Goal: Task Accomplishment & Management: Manage account settings

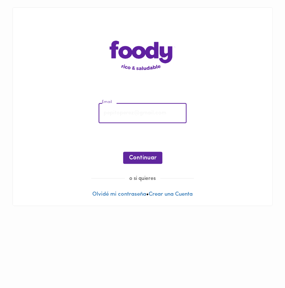
paste input "[EMAIL_ADDRESS][DOMAIN_NAME]"
type input "[EMAIL_ADDRESS][DOMAIN_NAME]"
click at [133, 156] on span "Continuar" at bounding box center [142, 158] width 27 height 7
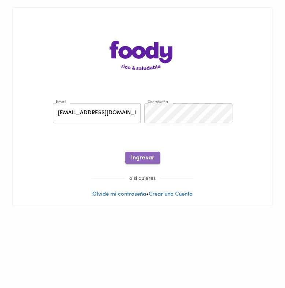
click at [141, 159] on span "Ingresar" at bounding box center [142, 158] width 23 height 7
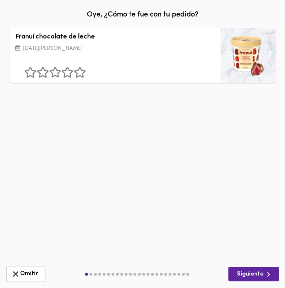
click at [119, 50] on div "Franuí chocolate de leche [DATE][PERSON_NAME] ¿Qué deberíamos mejorar? Comentar…" at bounding box center [142, 143] width 284 height 234
click at [29, 275] on span "Omitir" at bounding box center [26, 273] width 30 height 9
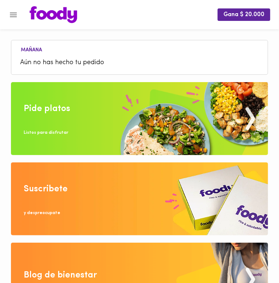
click at [20, 21] on div "Gana $ 20.000" at bounding box center [139, 14] width 279 height 29
click at [17, 18] on icon "Menu" at bounding box center [13, 14] width 9 height 9
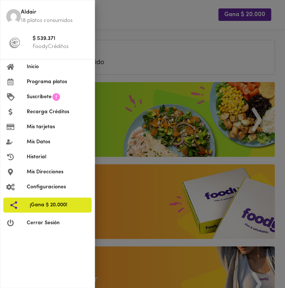
click at [117, 39] on div at bounding box center [142, 144] width 285 height 288
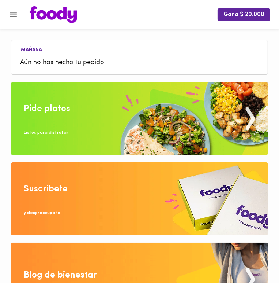
click at [15, 17] on icon "Menu" at bounding box center [13, 14] width 9 height 9
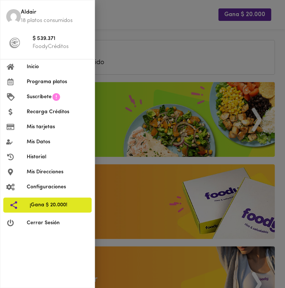
click at [60, 125] on span "Mis tarjetas" at bounding box center [58, 127] width 62 height 8
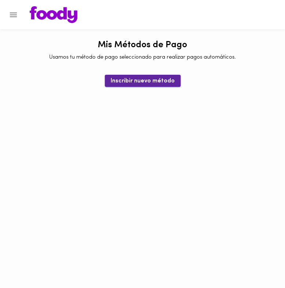
click at [157, 78] on span "Inscribir nuevo método" at bounding box center [143, 81] width 64 height 7
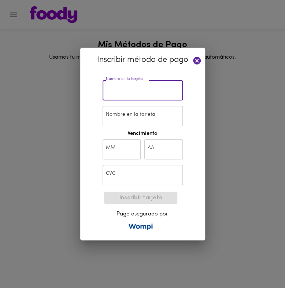
click at [117, 91] on input "text" at bounding box center [143, 90] width 80 height 20
paste input "[CREDIT_CARD_NUMBER]"
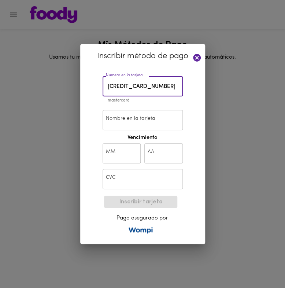
type input "[CREDIT_CARD_NUMBER]"
click at [115, 116] on input "Nombre en la tarjeta" at bounding box center [143, 120] width 80 height 20
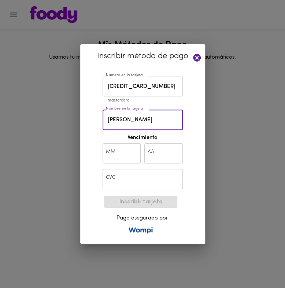
type input "[PERSON_NAME]"
click at [123, 145] on input "text" at bounding box center [122, 153] width 38 height 20
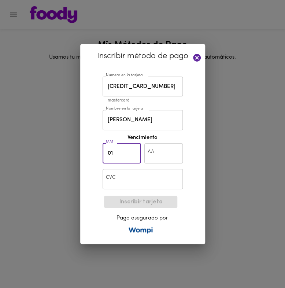
type input "01"
click at [147, 156] on input "86" at bounding box center [163, 153] width 38 height 20
type input "28"
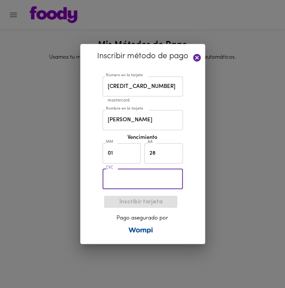
click at [166, 177] on input "text" at bounding box center [143, 179] width 80 height 20
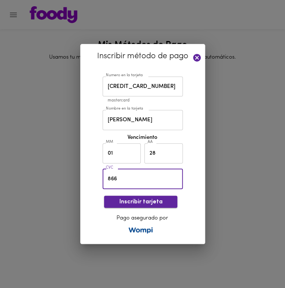
type input "866"
click at [145, 205] on span "Inscribir tarjeta" at bounding box center [141, 201] width 62 height 7
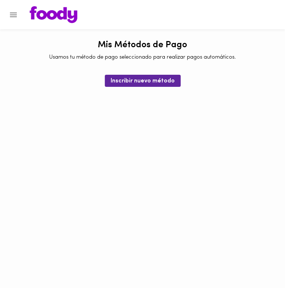
click at [130, 143] on div "¡Tarjeta rechazada!" at bounding box center [143, 143] width 88 height 63
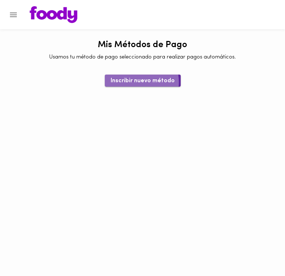
click at [133, 82] on span "Inscribir nuevo método" at bounding box center [143, 81] width 64 height 7
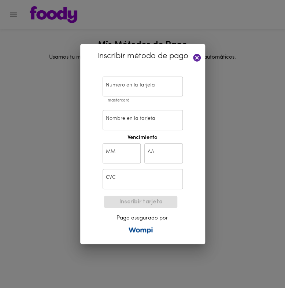
click at [130, 89] on input "text" at bounding box center [143, 87] width 80 height 20
paste input "[CREDIT_CARD_NUMBER]"
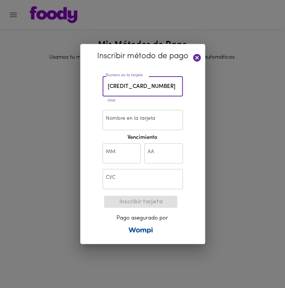
type input "[CREDIT_CARD_NUMBER]"
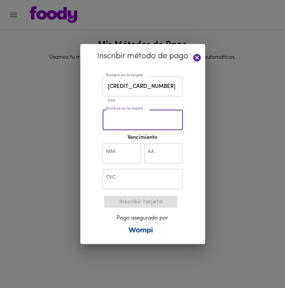
click at [116, 116] on input "Nombre en la tarjeta" at bounding box center [143, 120] width 80 height 20
type input "[PERSON_NAME]"
click at [132, 156] on input "text" at bounding box center [122, 153] width 38 height 20
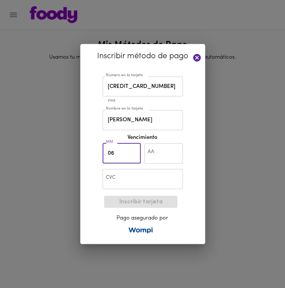
type input "06"
type input "29"
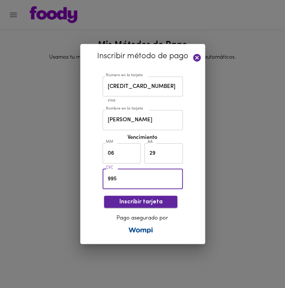
type input "995"
click at [126, 203] on span "Inscribir tarjeta" at bounding box center [141, 201] width 62 height 7
